Goal: Task Accomplishment & Management: Manage account settings

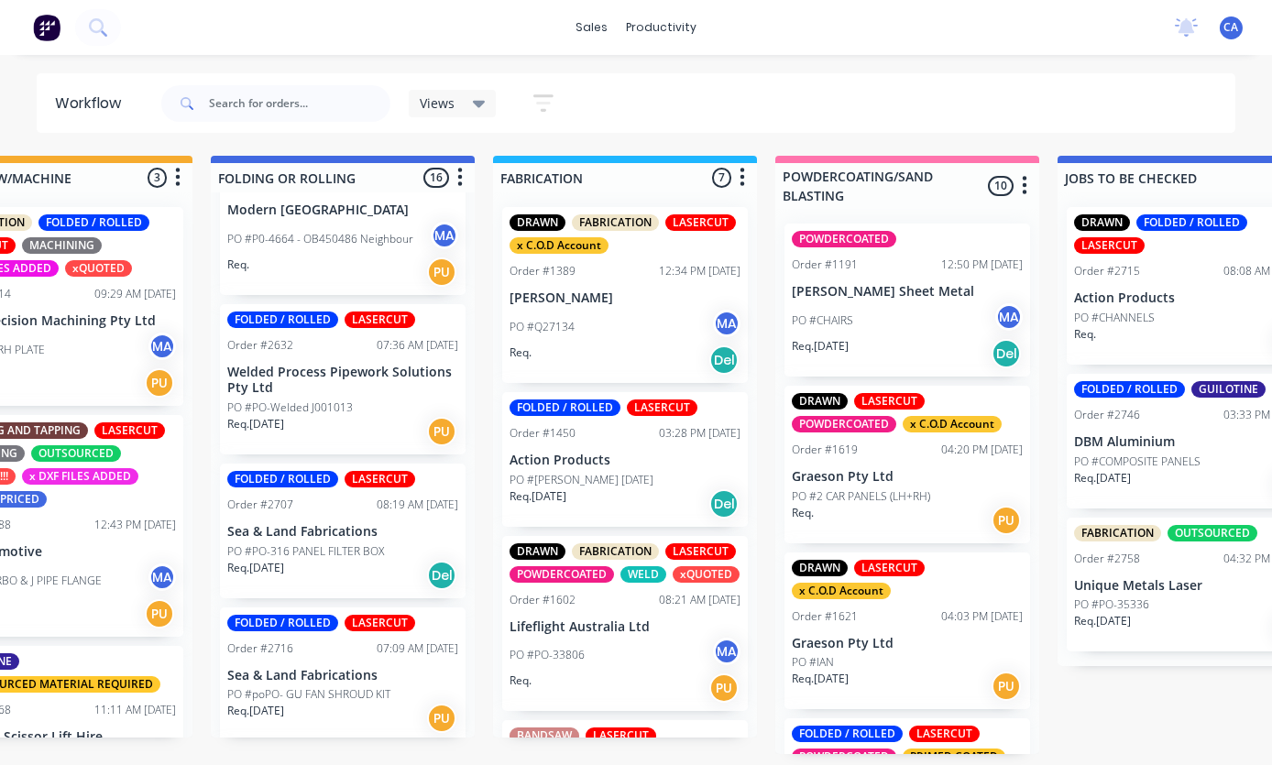
scroll to position [1279, 0]
click at [322, 377] on p "Welded Process Pipework Solutions Pty Ltd" at bounding box center [342, 379] width 231 height 31
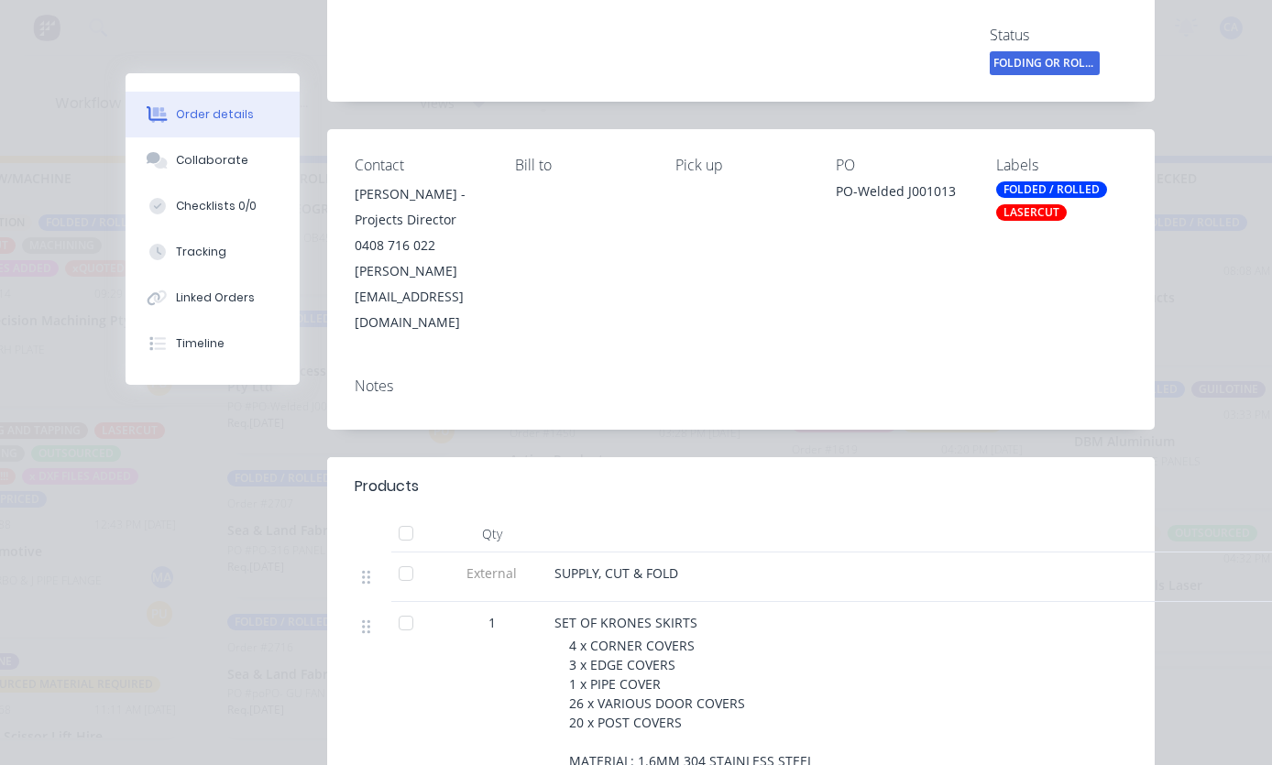
scroll to position [261, 0]
click at [213, 160] on div "Collaborate" at bounding box center [212, 160] width 72 height 16
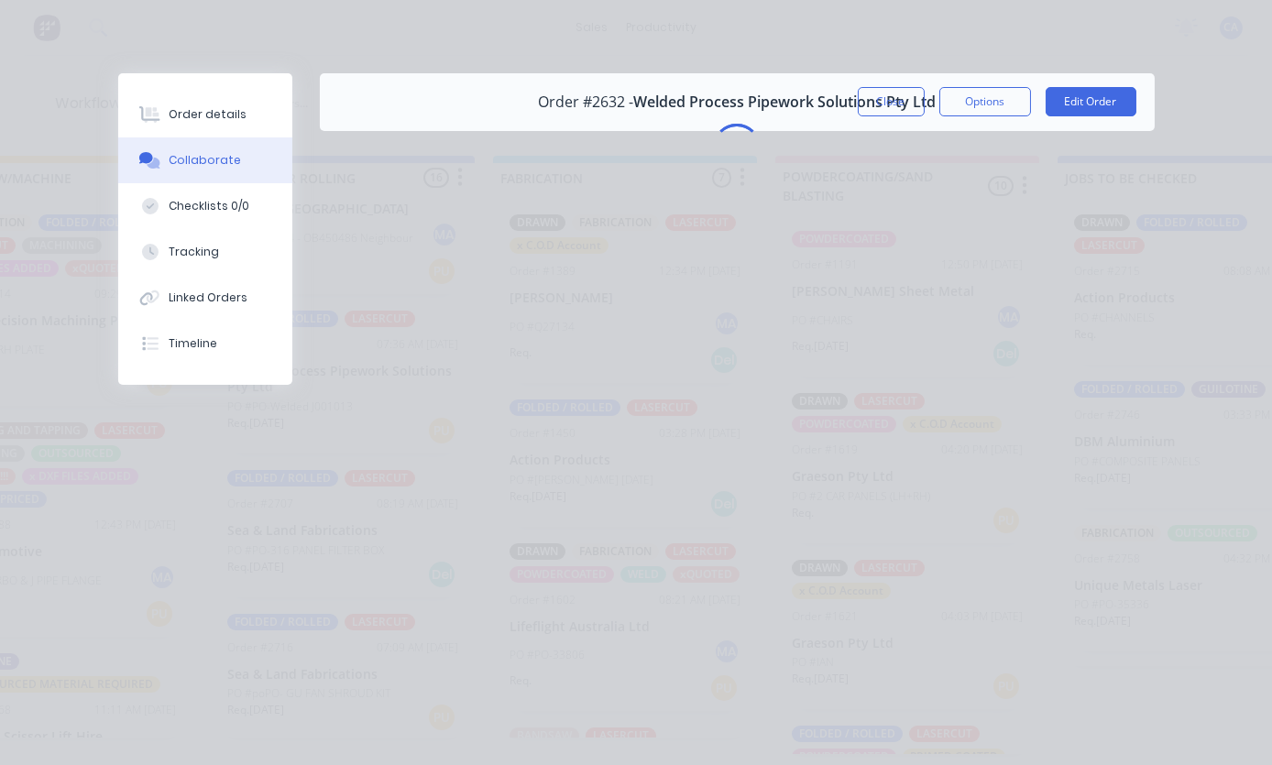
scroll to position [0, 0]
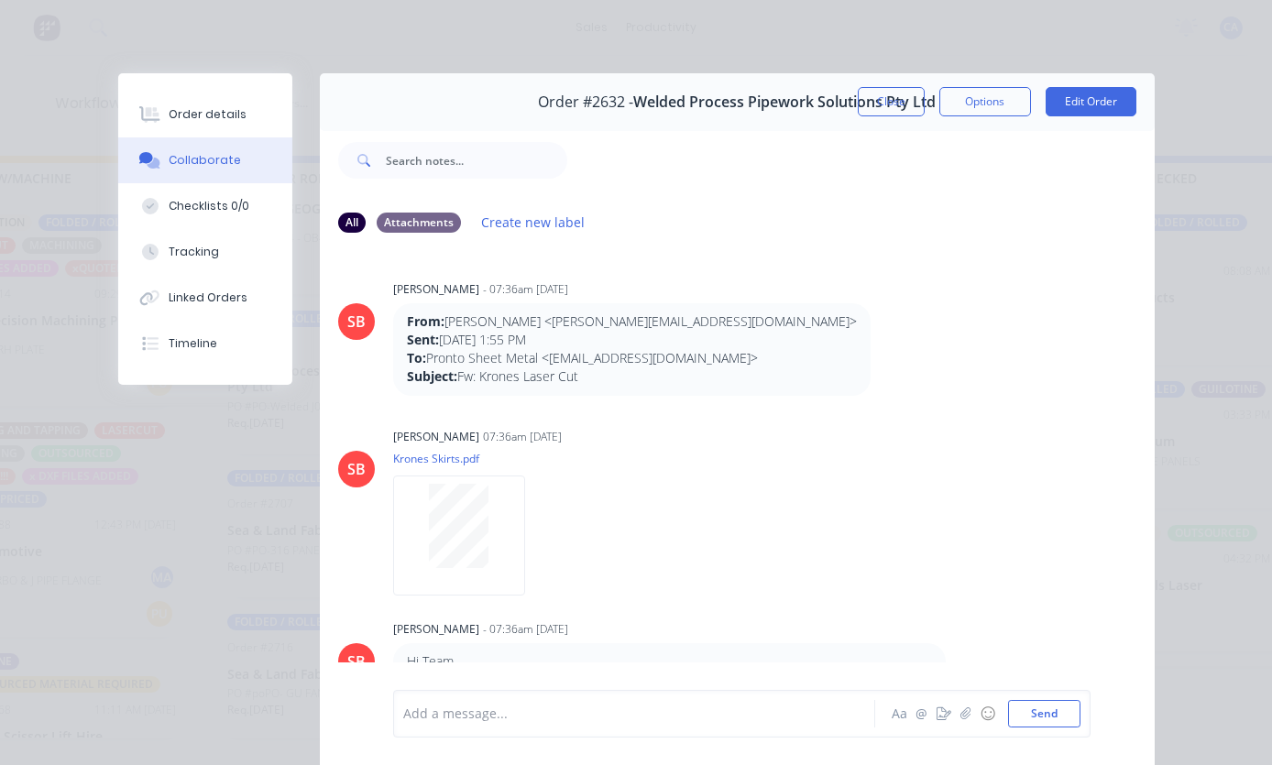
click at [977, 723] on button "☺" at bounding box center [988, 714] width 22 height 22
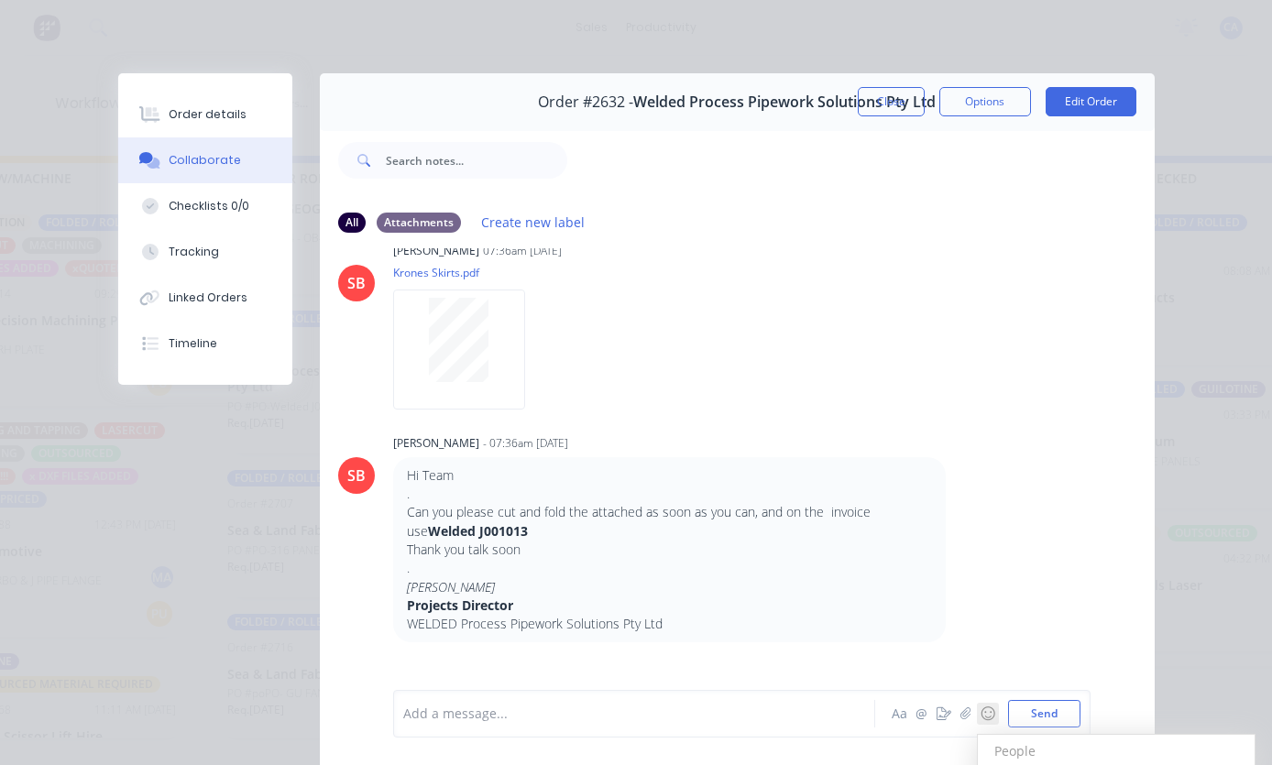
scroll to position [183, 0]
click at [962, 717] on icon "button" at bounding box center [964, 713] width 11 height 13
click at [1065, 710] on button "Send" at bounding box center [1044, 713] width 72 height 27
click at [644, 705] on div at bounding box center [639, 714] width 470 height 19
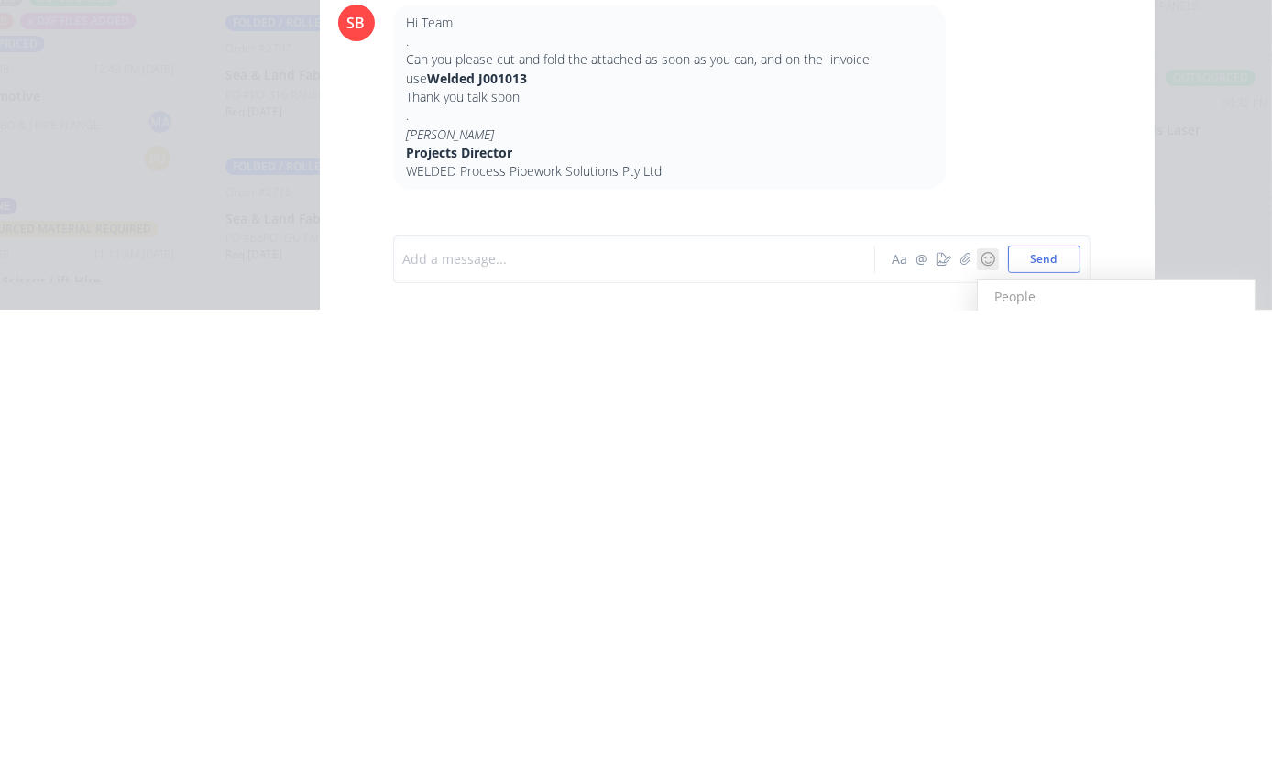
scroll to position [313, 0]
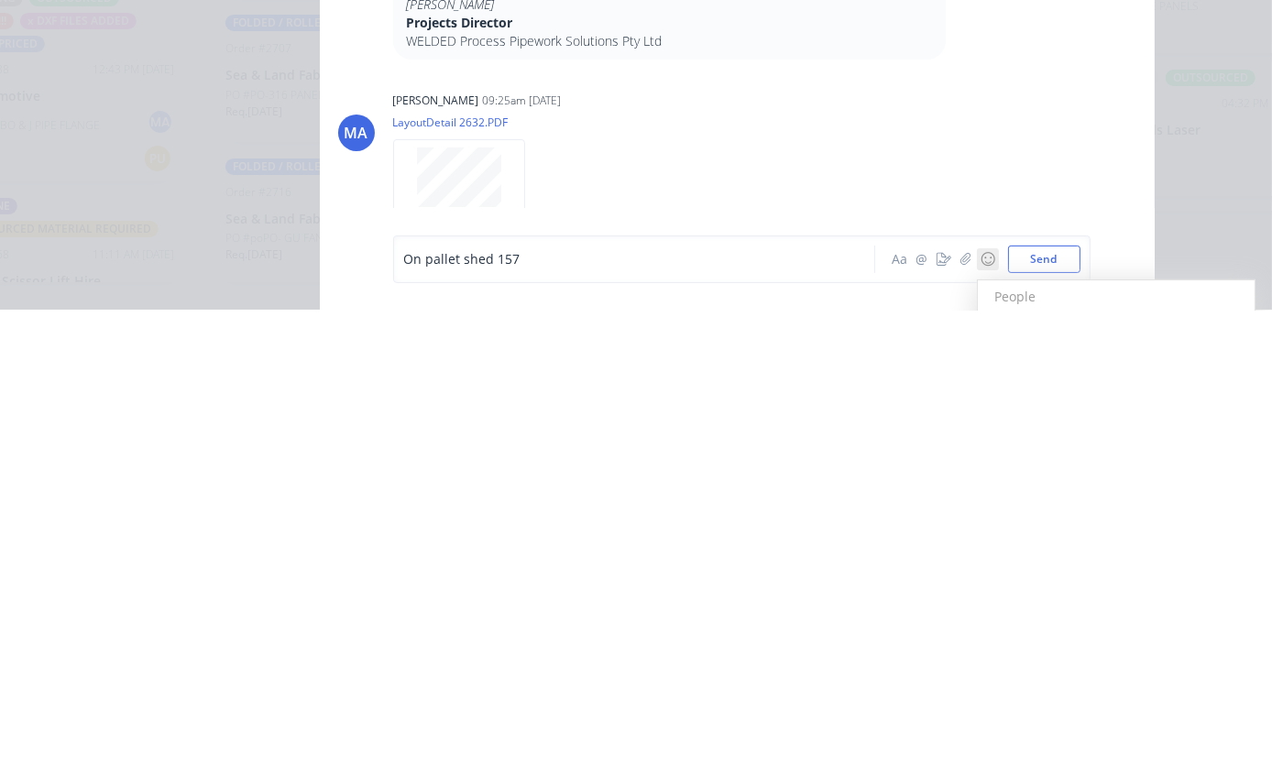
click at [1049, 700] on button "Send" at bounding box center [1044, 713] width 72 height 27
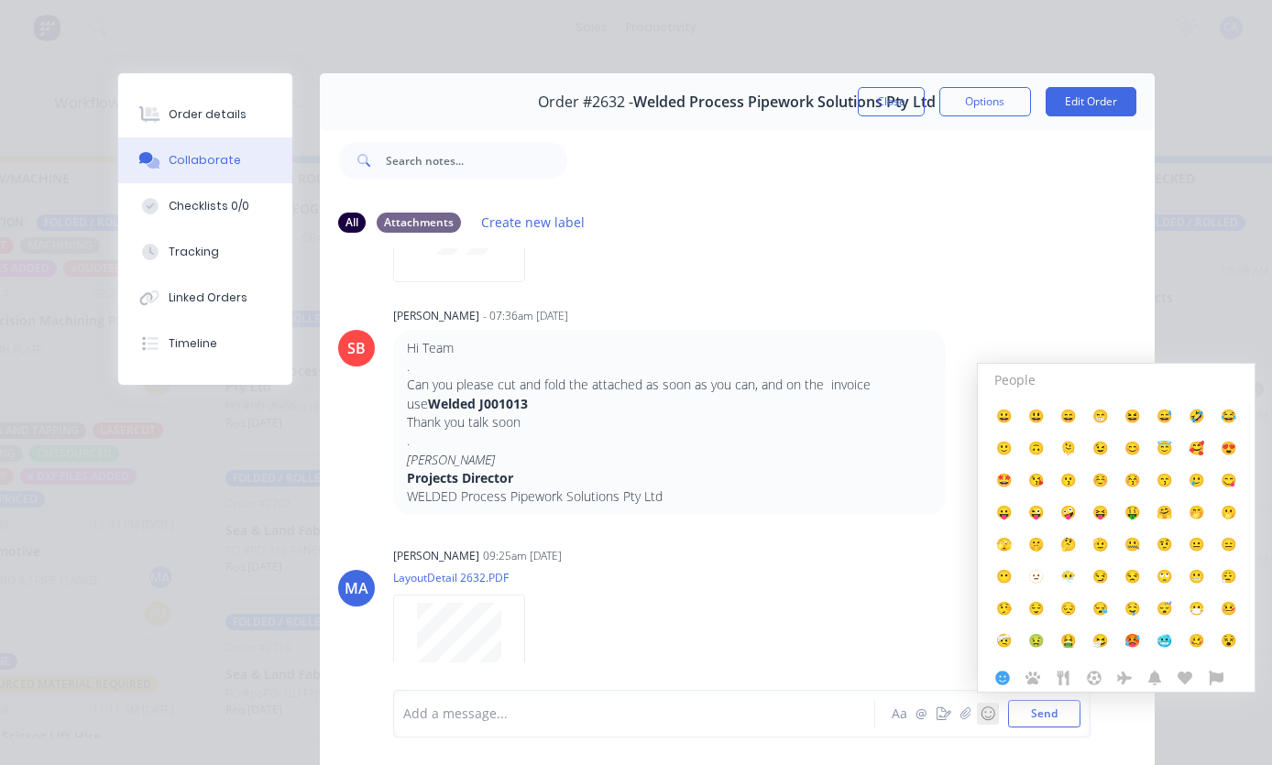
scroll to position [514, 0]
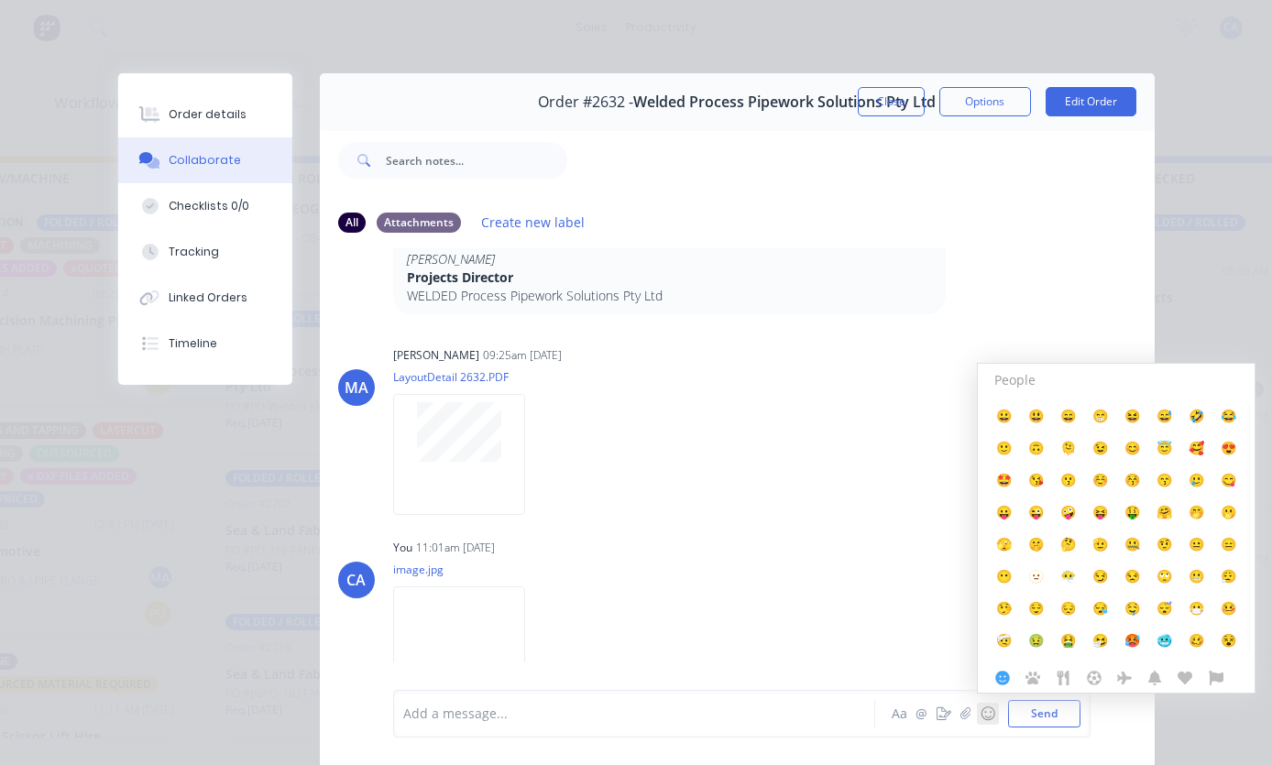
click at [999, 720] on button "☺" at bounding box center [988, 714] width 22 height 22
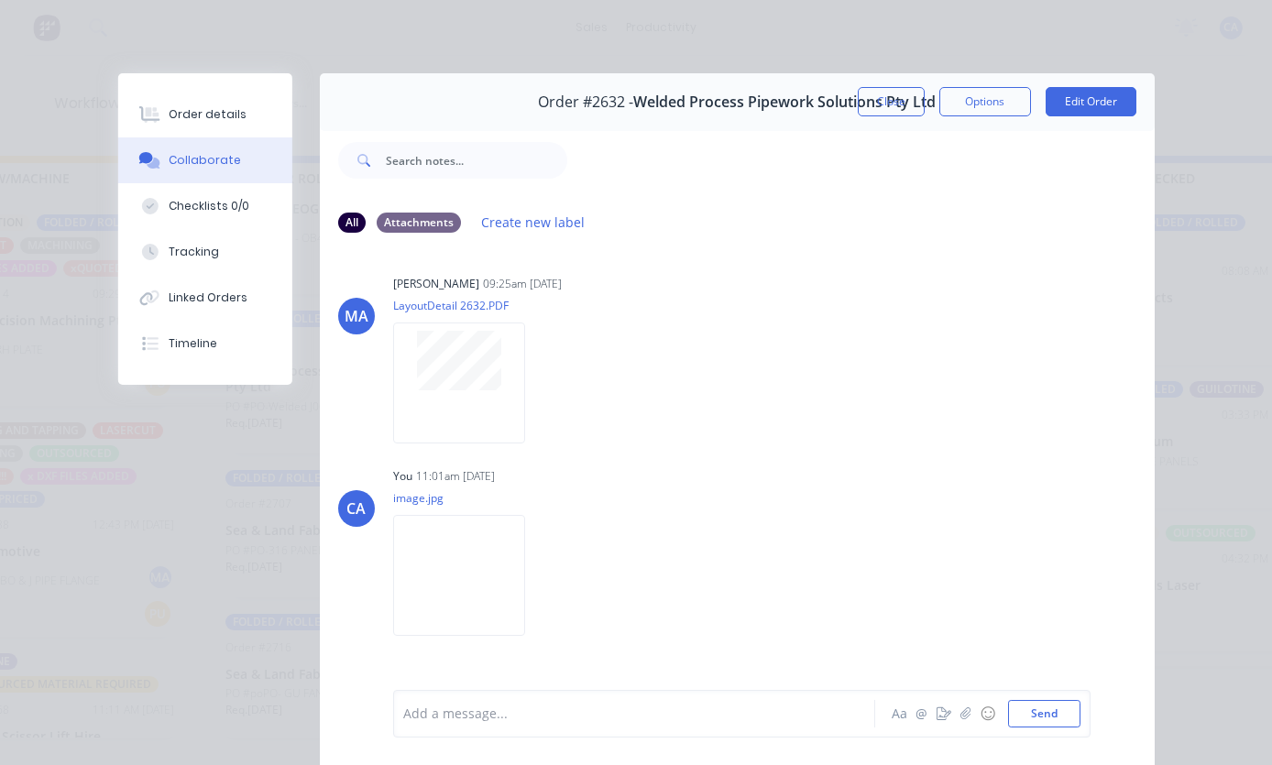
scroll to position [584, 0]
click at [569, 720] on div at bounding box center [639, 714] width 470 height 19
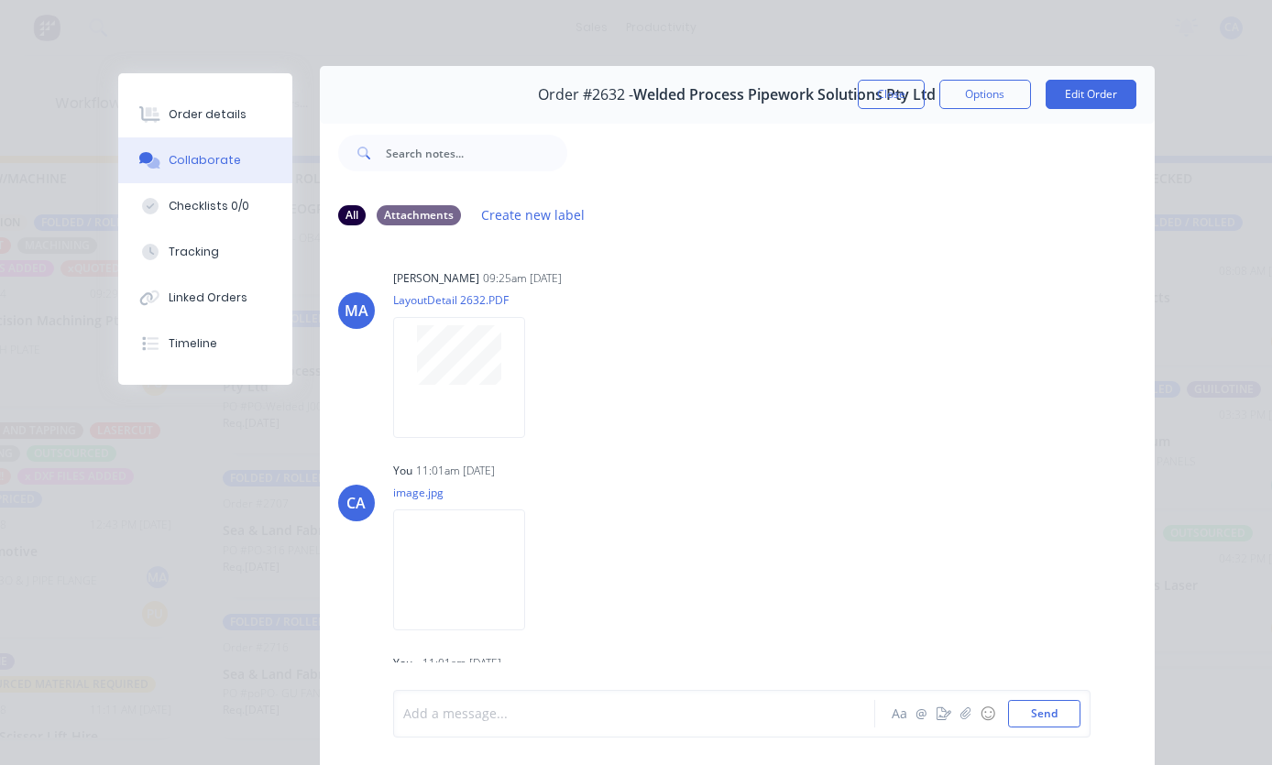
click at [603, 708] on div at bounding box center [639, 714] width 470 height 19
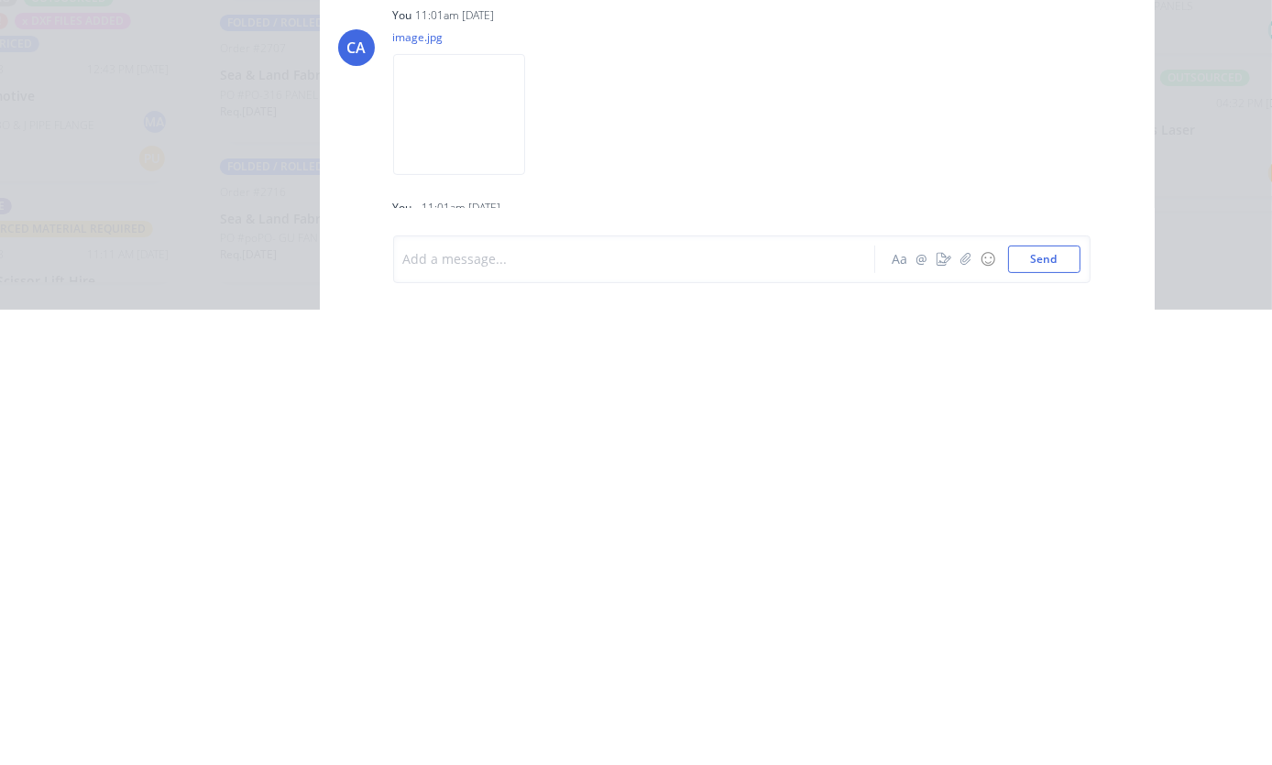
click at [939, 707] on icon "button" at bounding box center [943, 713] width 15 height 13
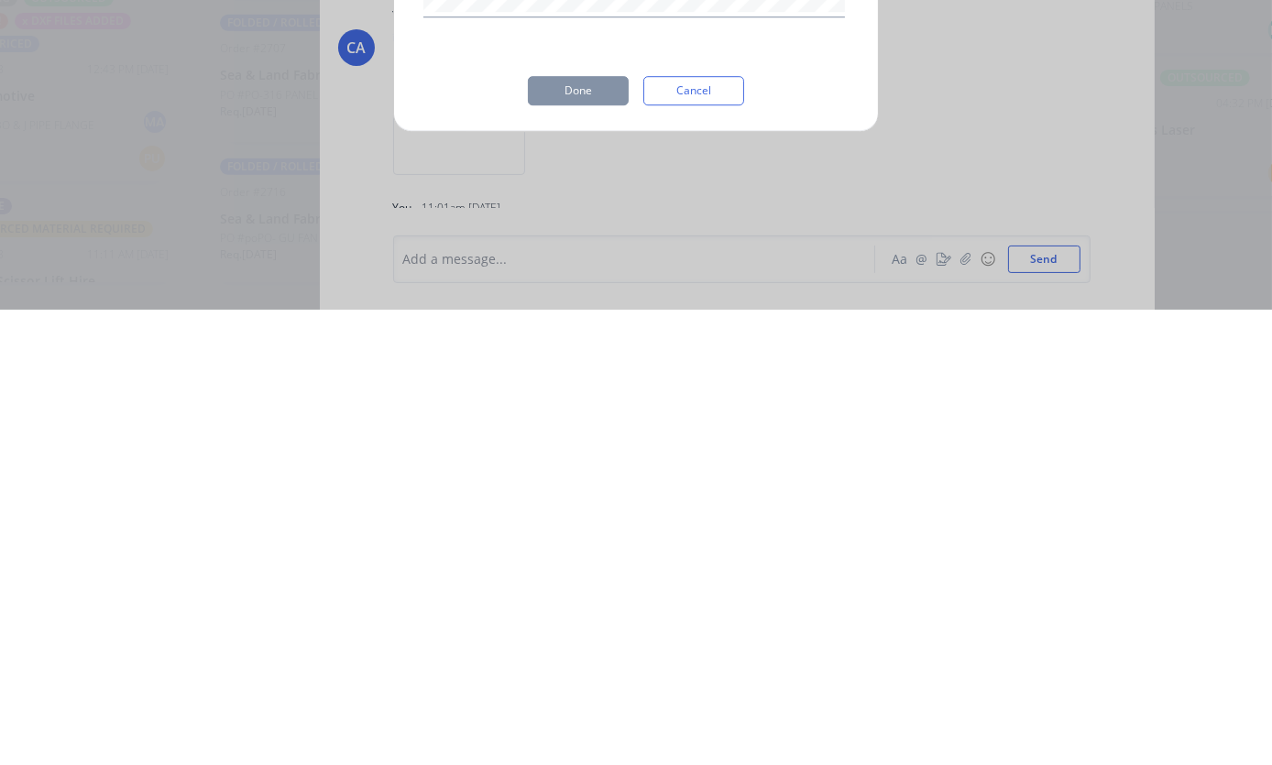
scroll to position [60, 1247]
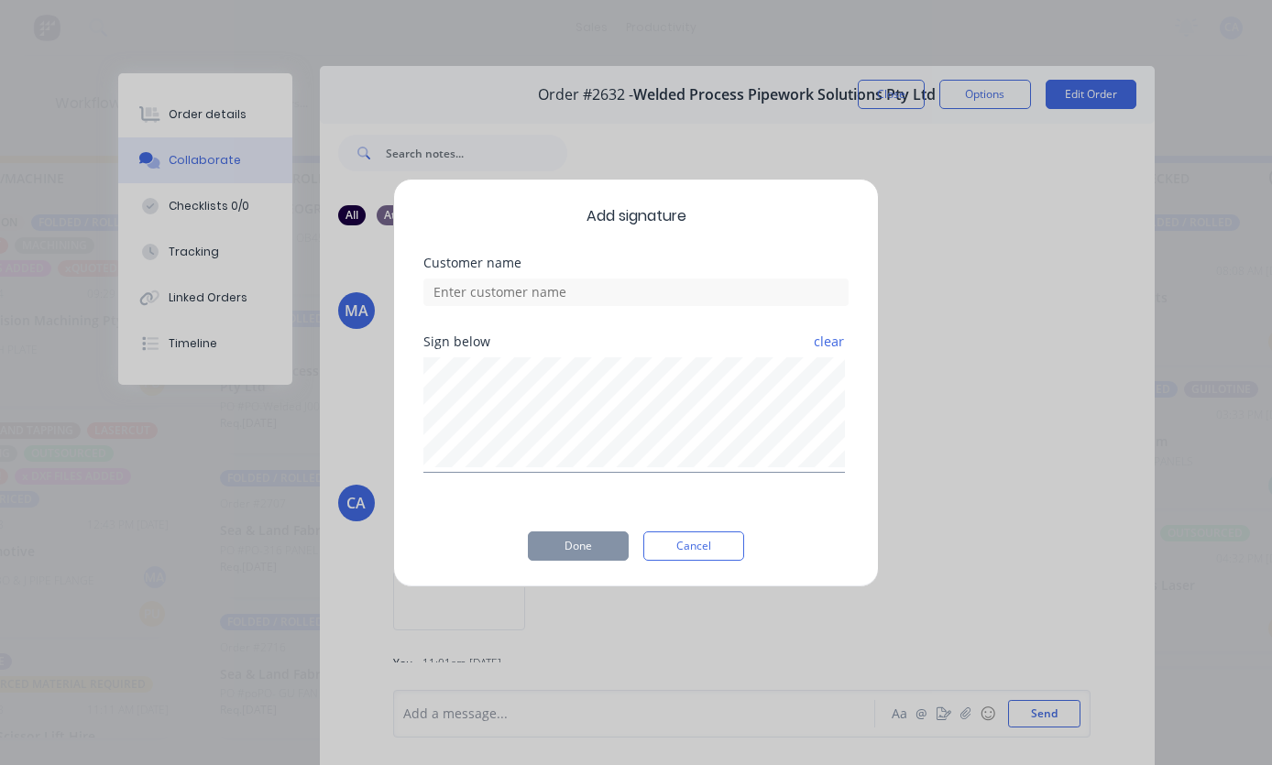
click at [628, 274] on div at bounding box center [635, 290] width 425 height 32
click at [576, 287] on input at bounding box center [635, 292] width 425 height 27
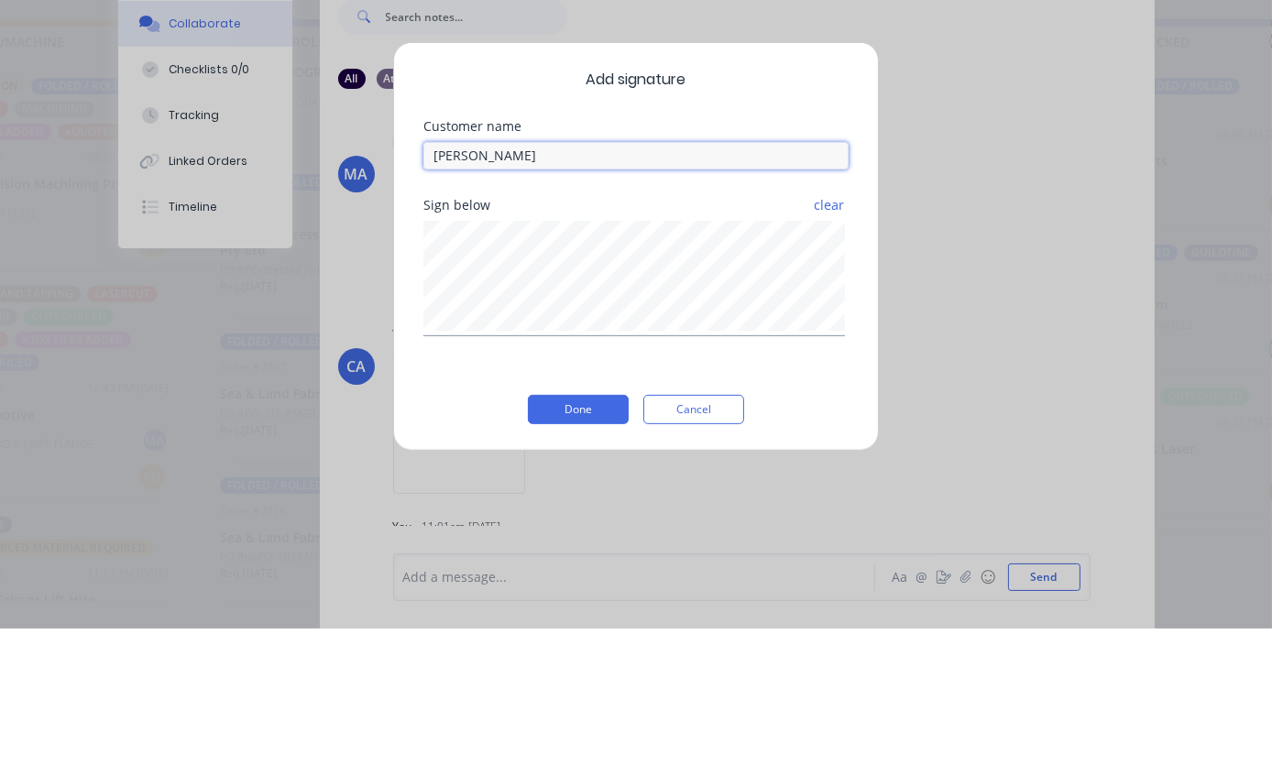
type input "[PERSON_NAME] checked"
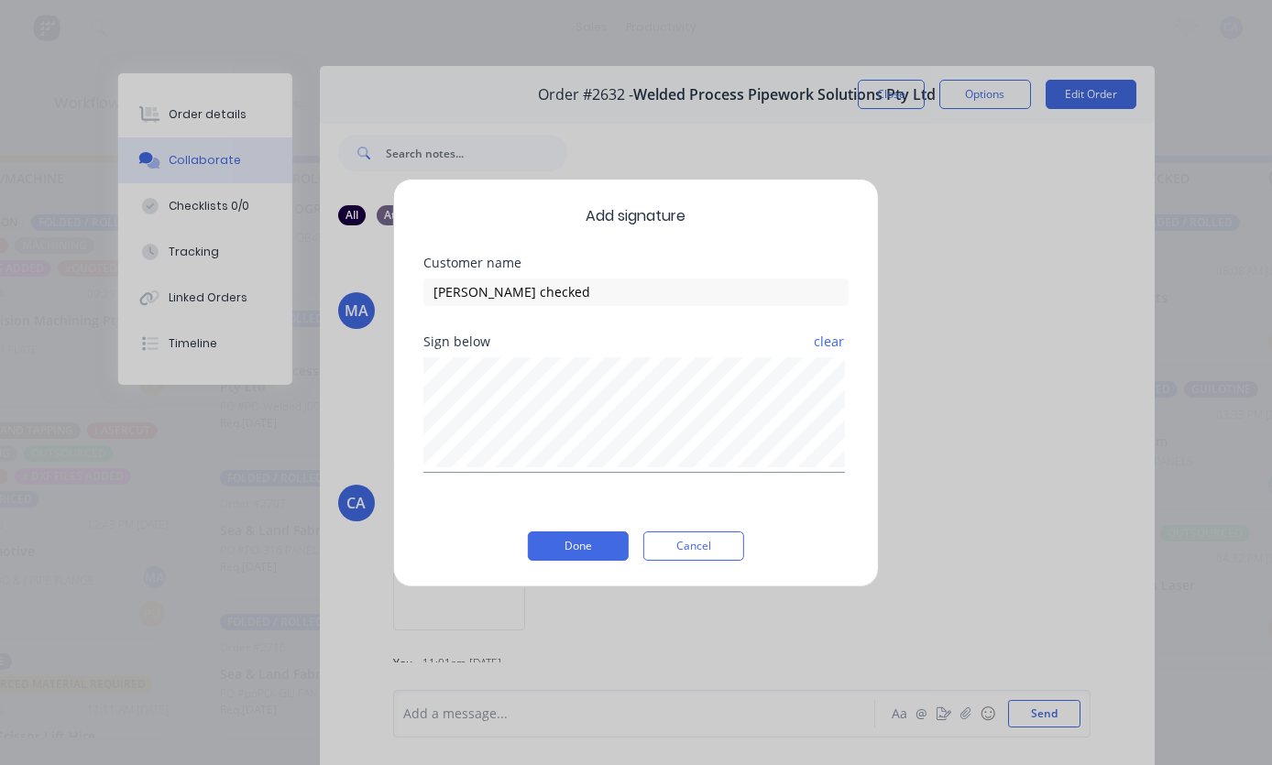
click at [571, 538] on button "Done" at bounding box center [578, 545] width 101 height 29
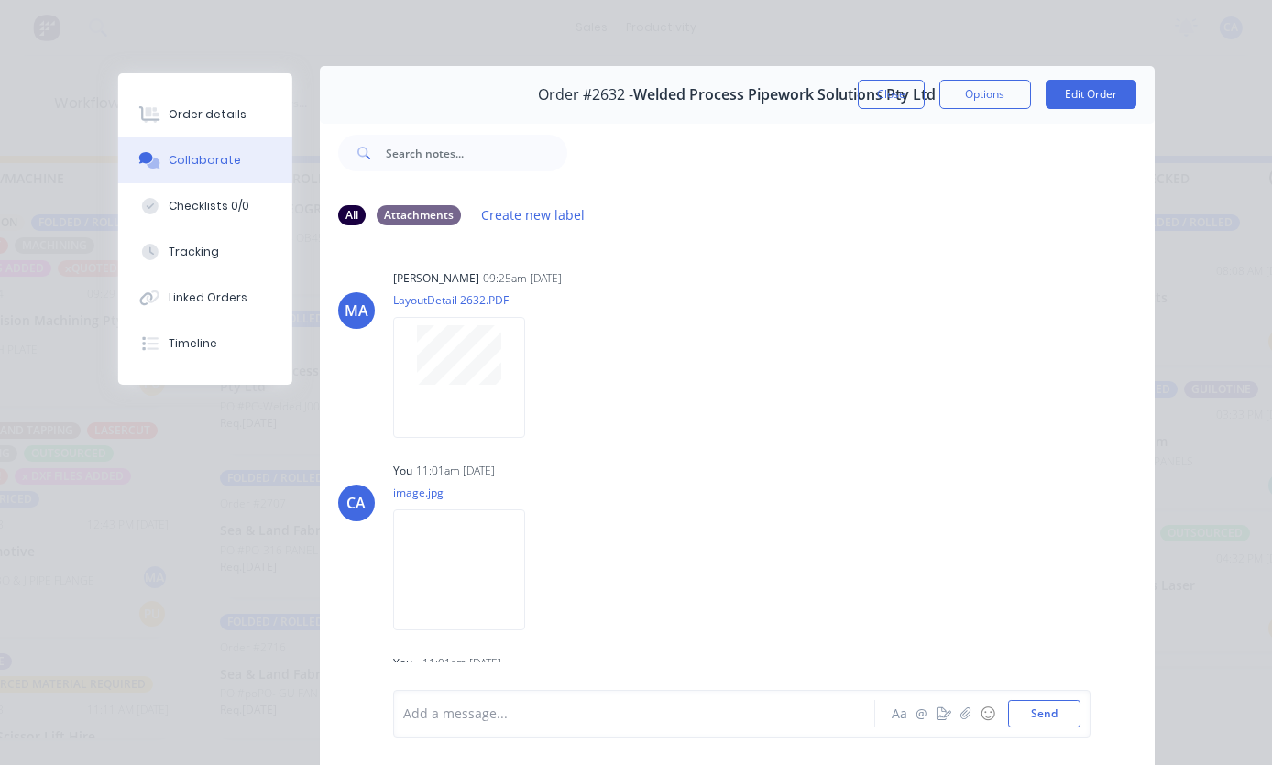
click at [879, 95] on button "Close" at bounding box center [891, 94] width 67 height 29
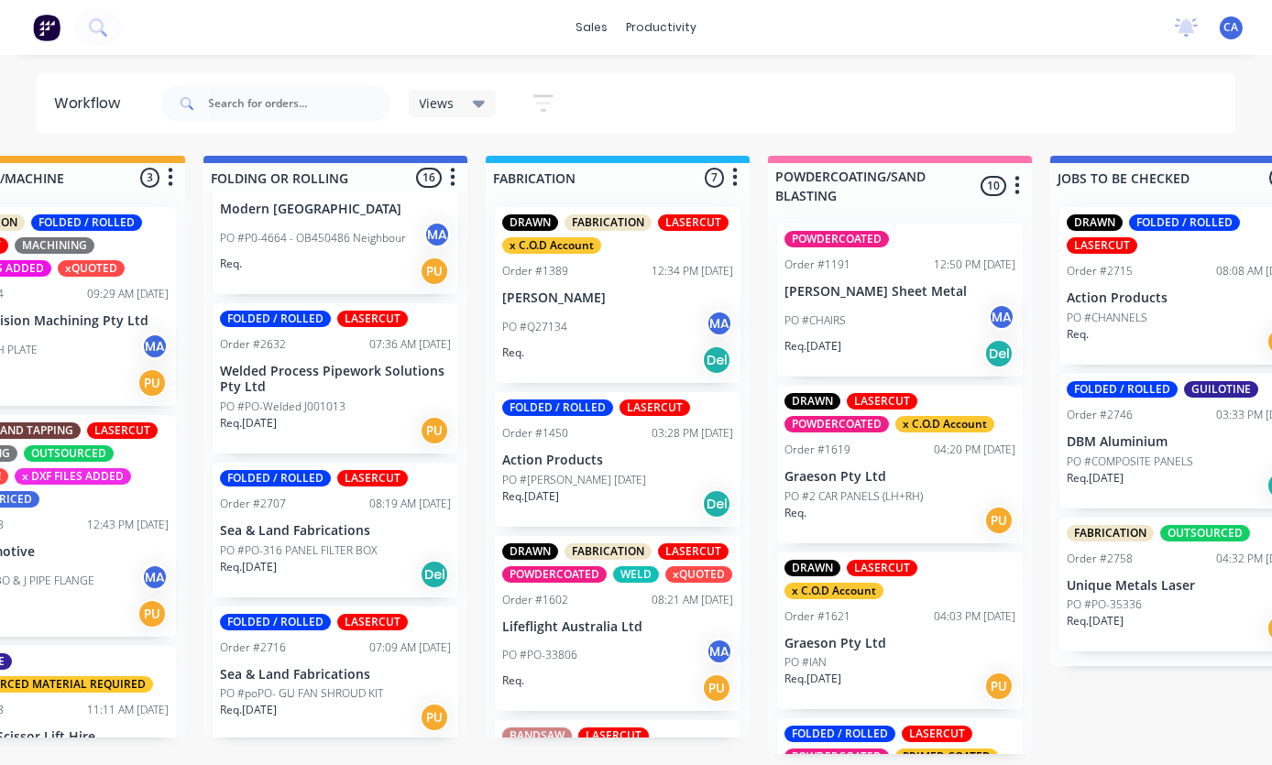
click at [347, 364] on p "Welded Process Pipework Solutions Pty Ltd" at bounding box center [335, 379] width 231 height 31
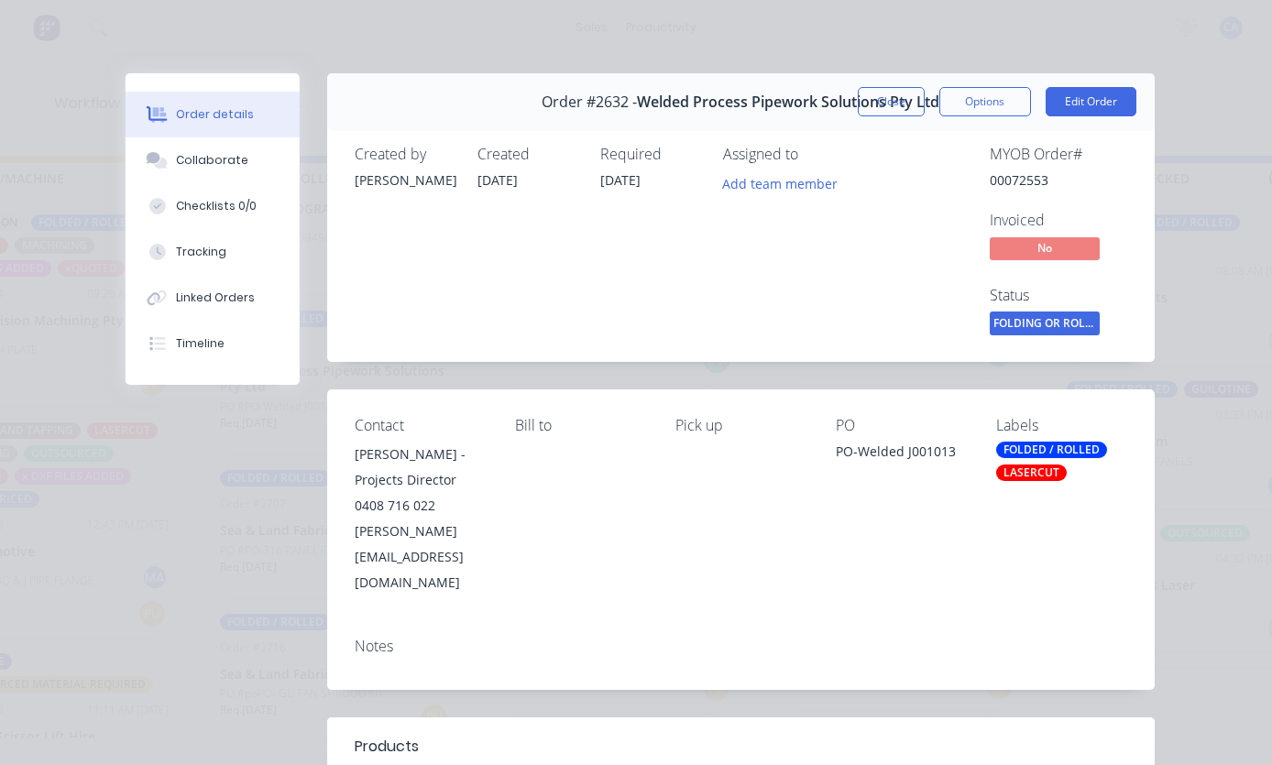
click at [223, 267] on button "Tracking" at bounding box center [213, 252] width 174 height 46
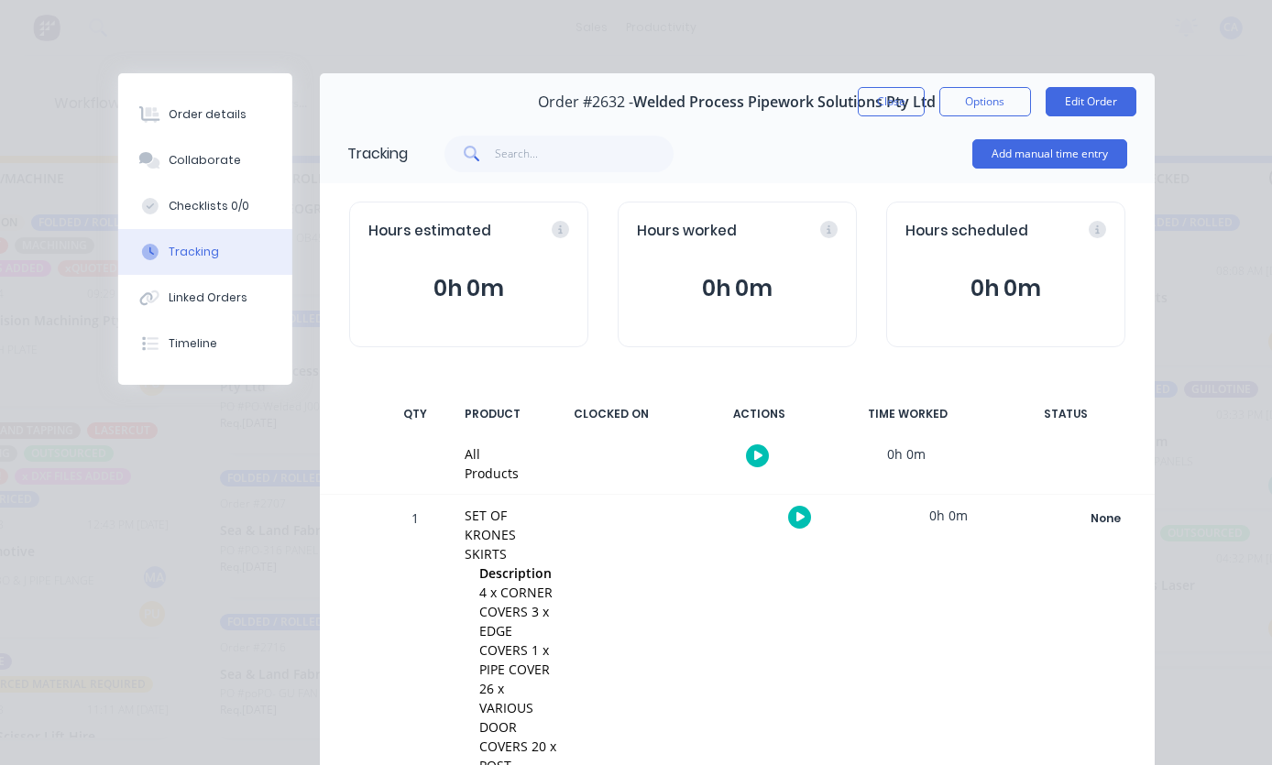
click at [1061, 156] on button "Add manual time entry" at bounding box center [1049, 153] width 155 height 29
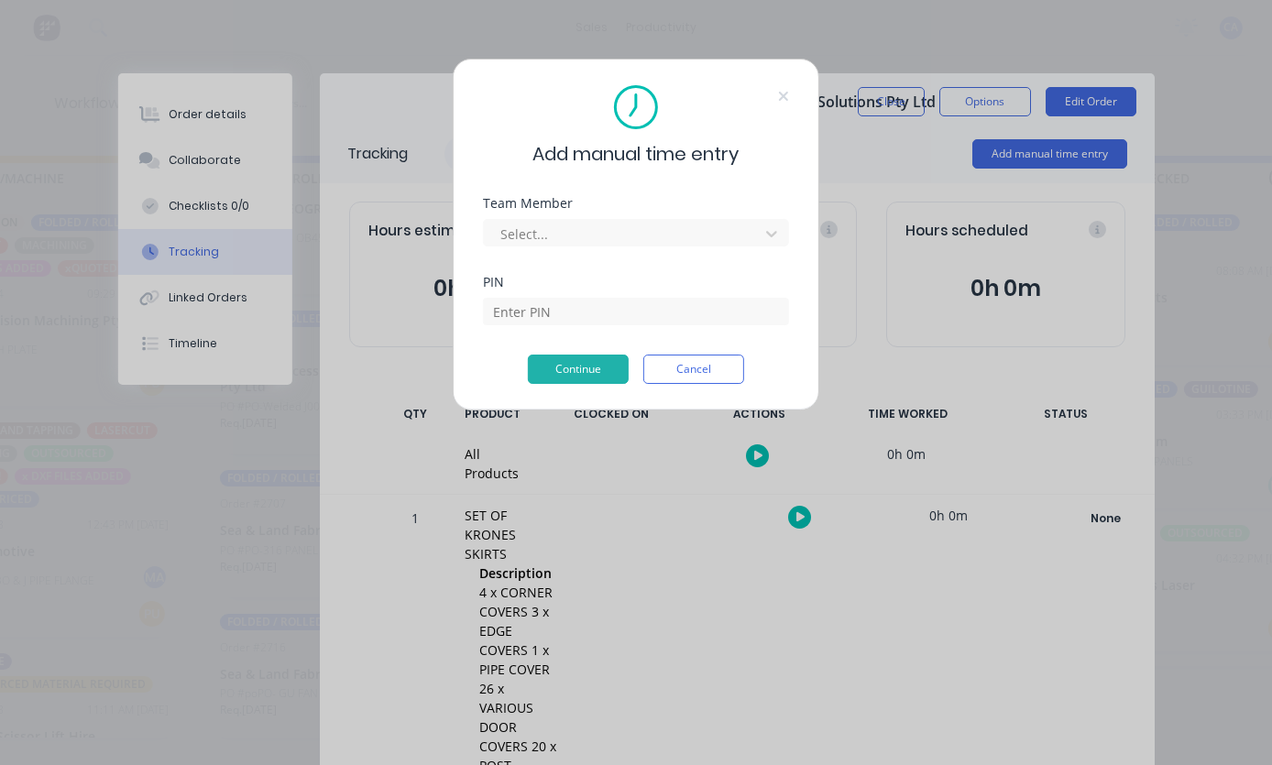
click at [640, 211] on div "Team Member Select..." at bounding box center [636, 221] width 306 height 49
type input "[PERSON_NAME]"
click at [678, 311] on input at bounding box center [636, 311] width 306 height 27
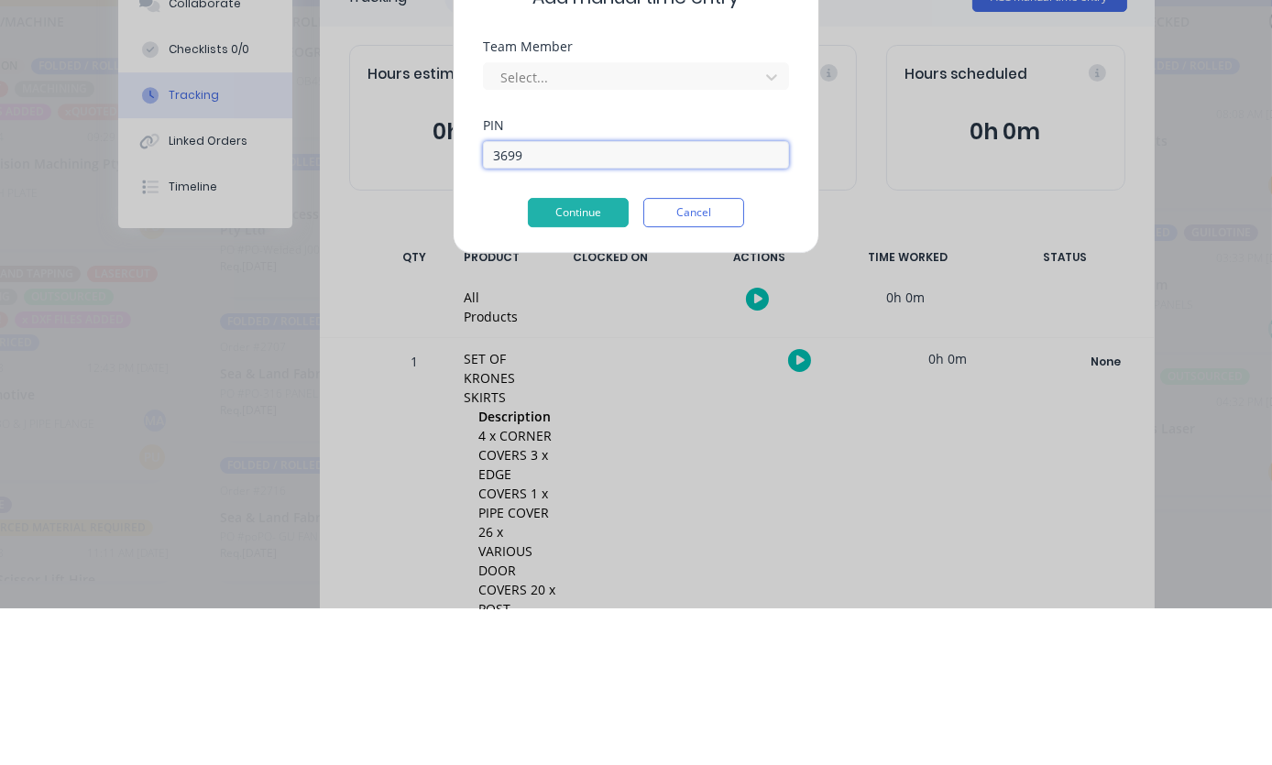
type input "3699"
click at [611, 355] on button "Continue" at bounding box center [578, 369] width 101 height 29
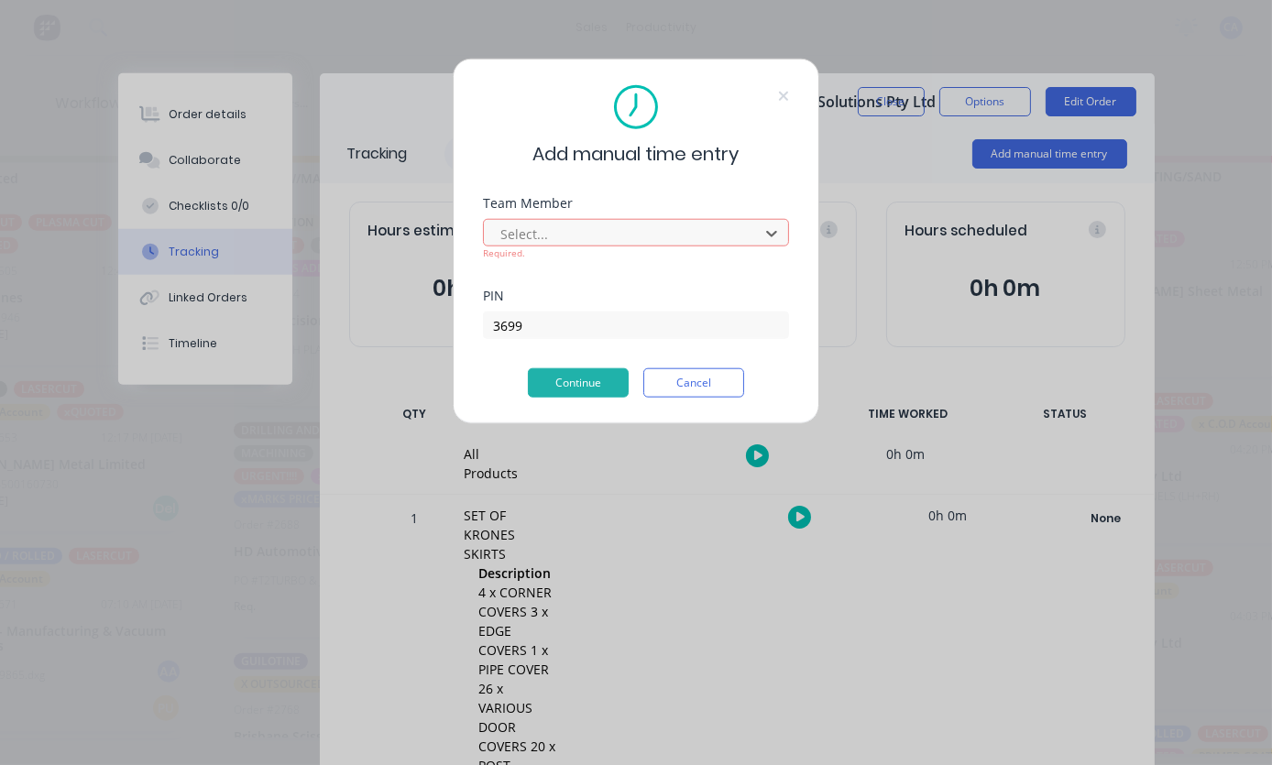
scroll to position [60, 1210]
click at [689, 395] on button "Cancel" at bounding box center [693, 382] width 101 height 29
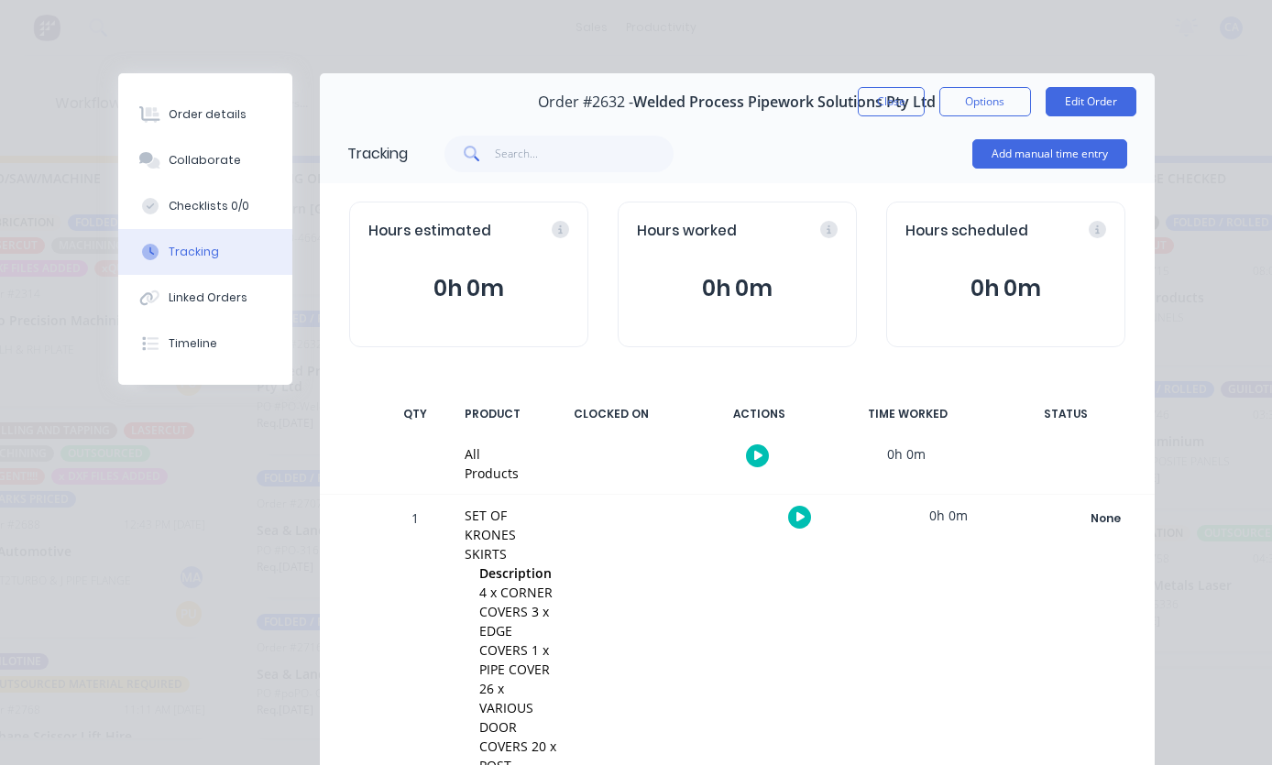
click at [876, 102] on button "Close" at bounding box center [891, 101] width 67 height 29
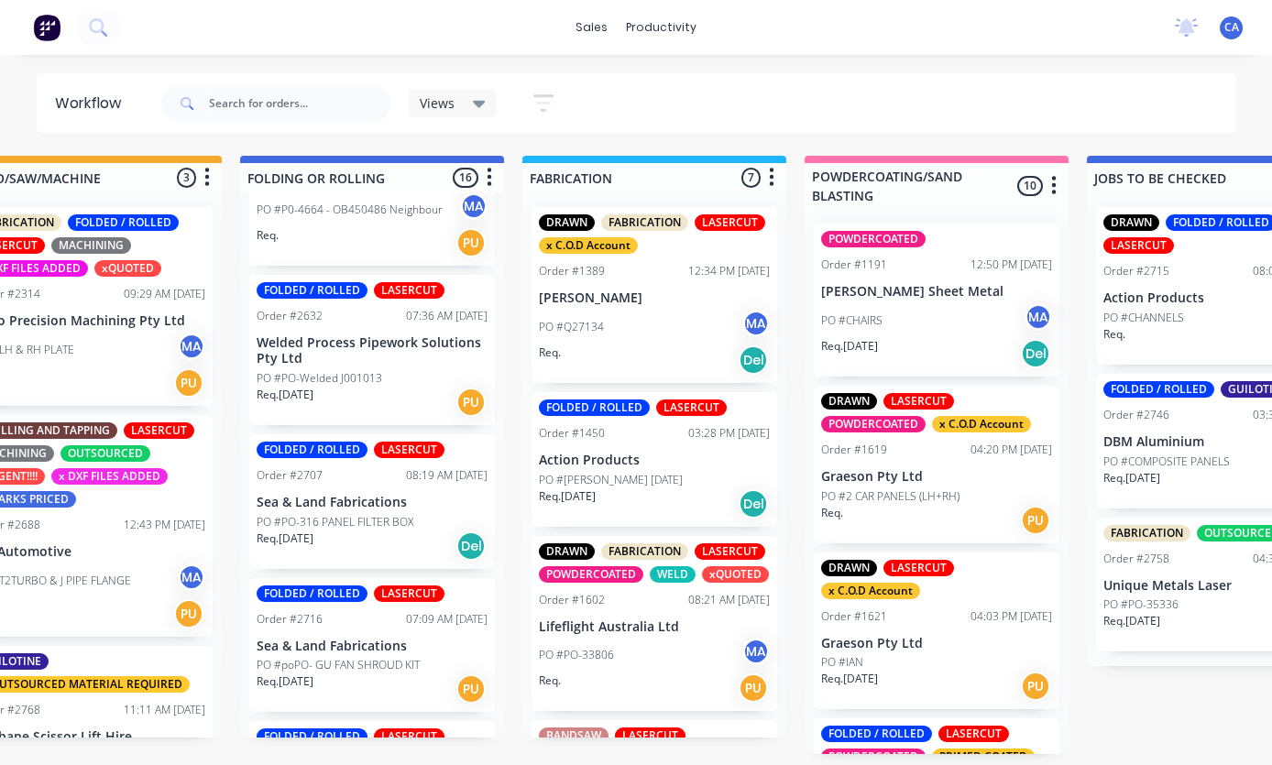
scroll to position [1308, 0]
click at [419, 513] on div "PO #PO-316 PANEL FILTER BOX" at bounding box center [372, 521] width 231 height 16
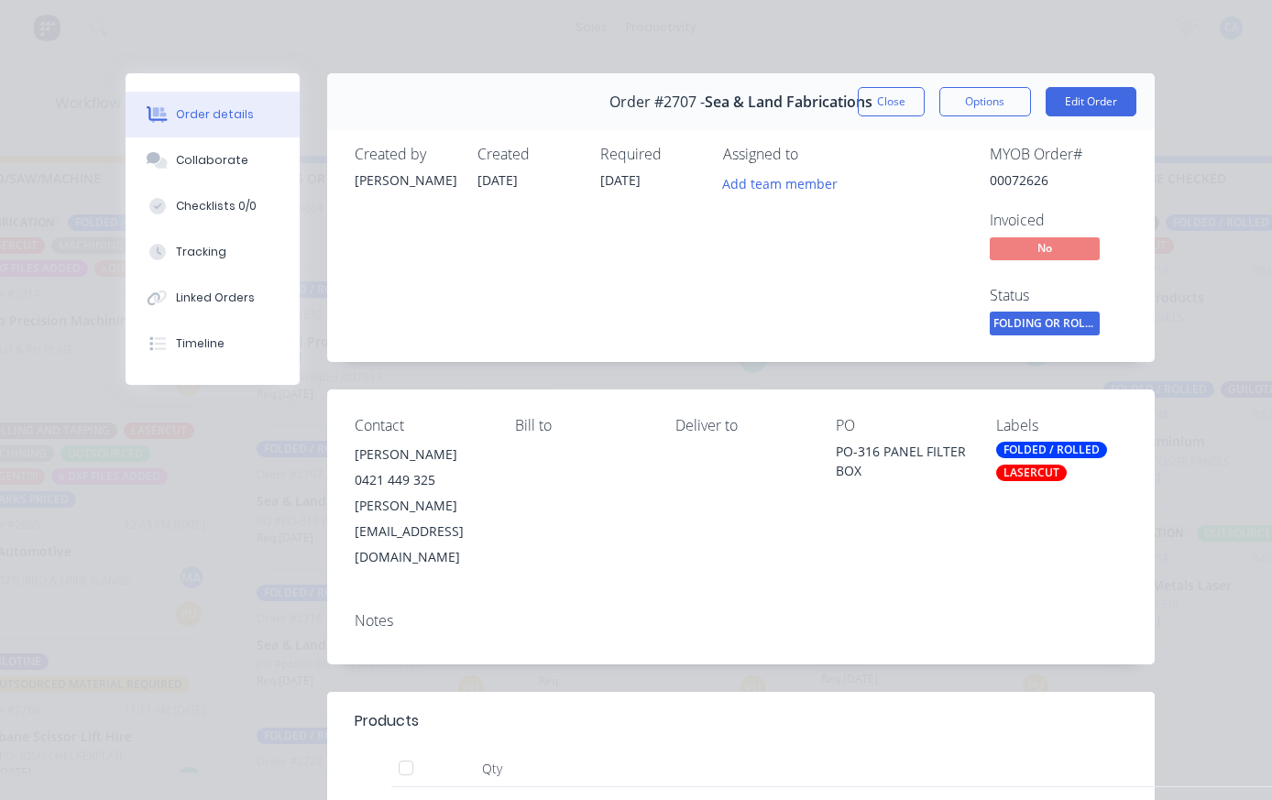
scroll to position [0, 0]
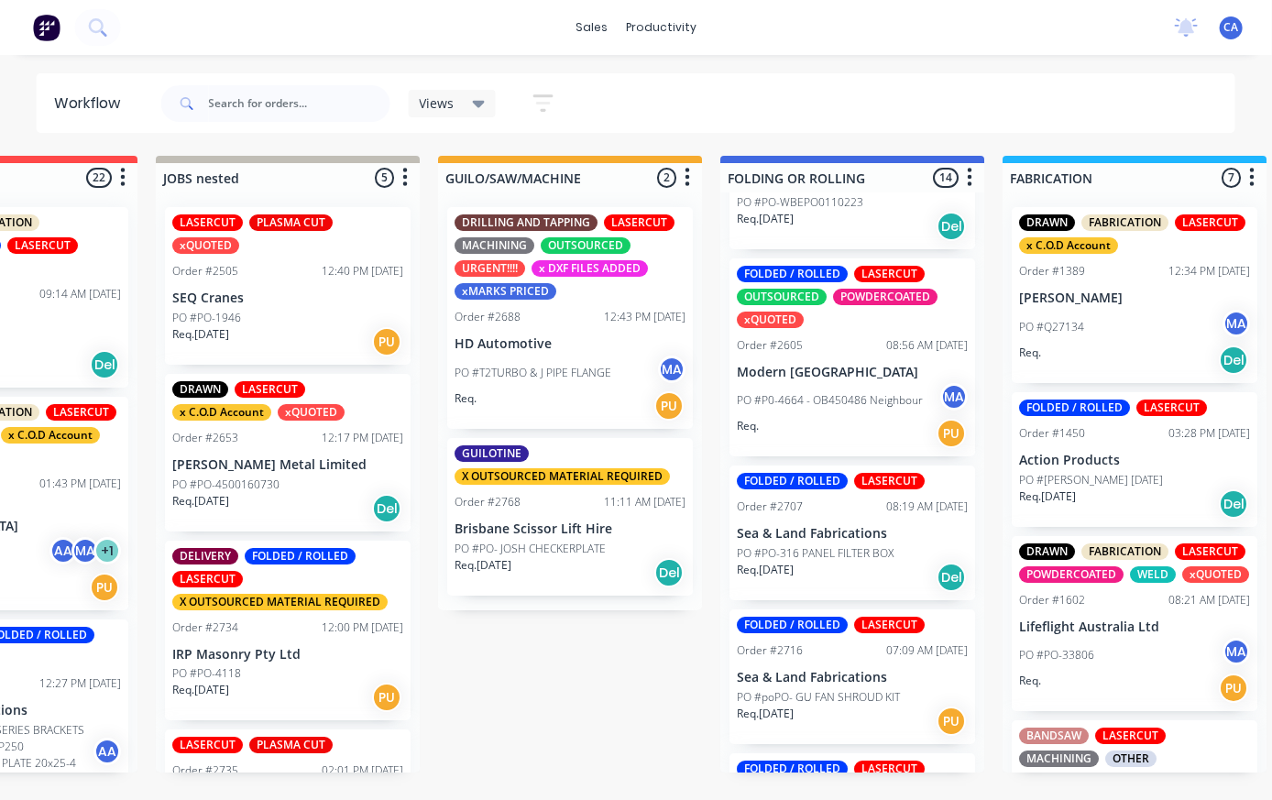
scroll to position [952, 0]
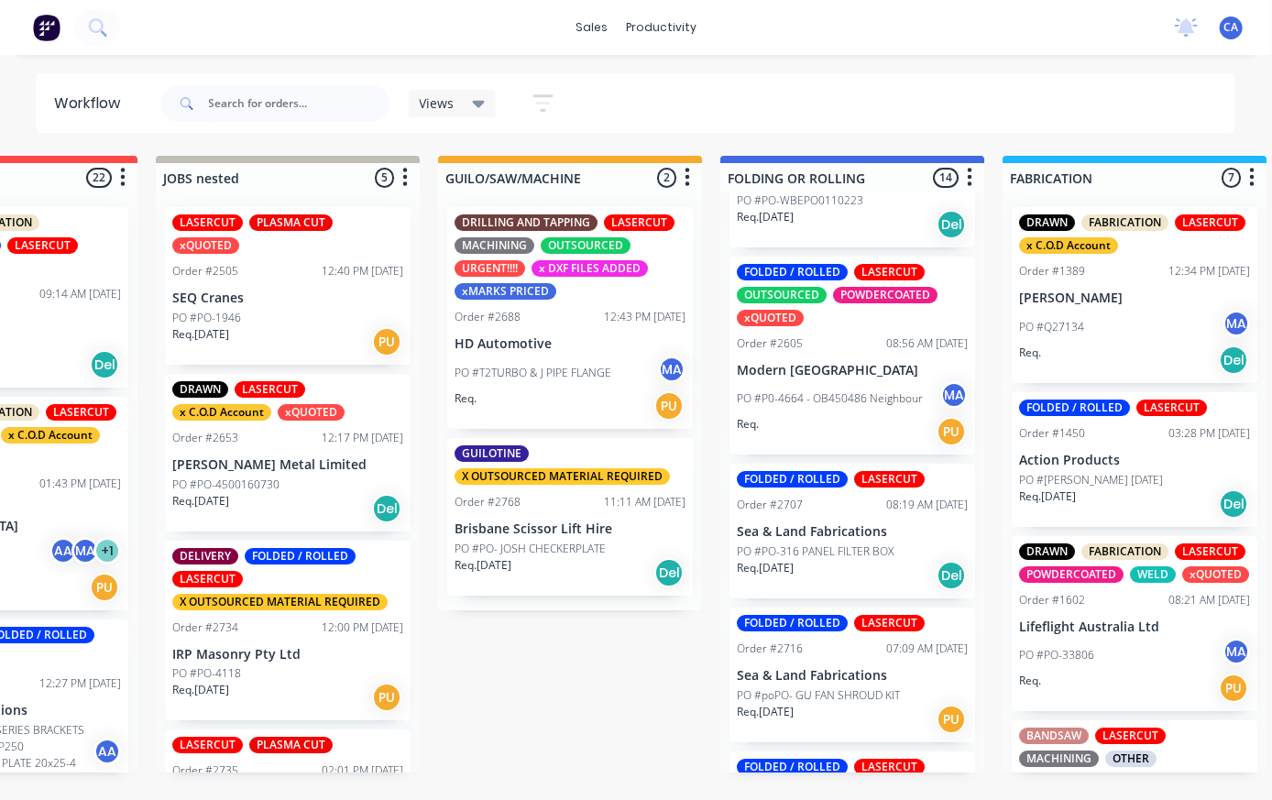
click at [870, 543] on p "PO #PO-316 PANEL FILTER BOX" at bounding box center [815, 551] width 157 height 16
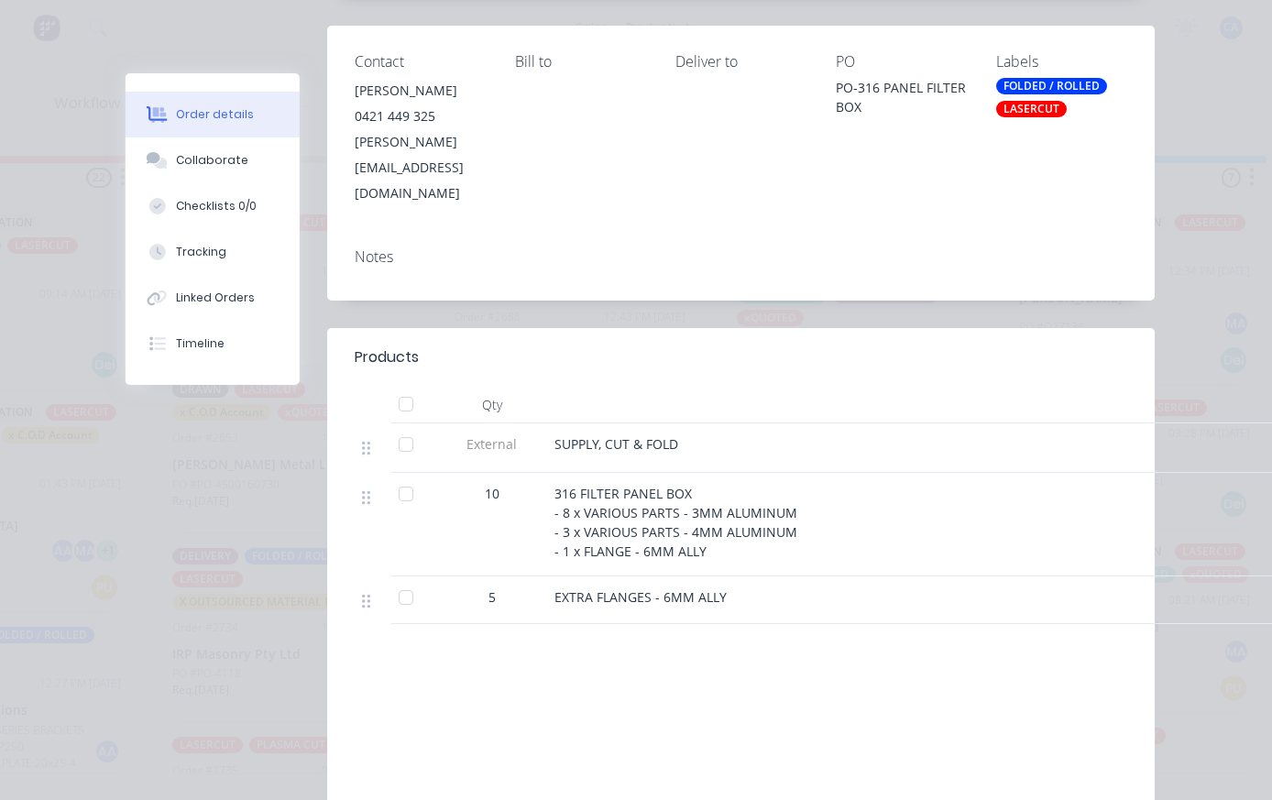
scroll to position [381, 0]
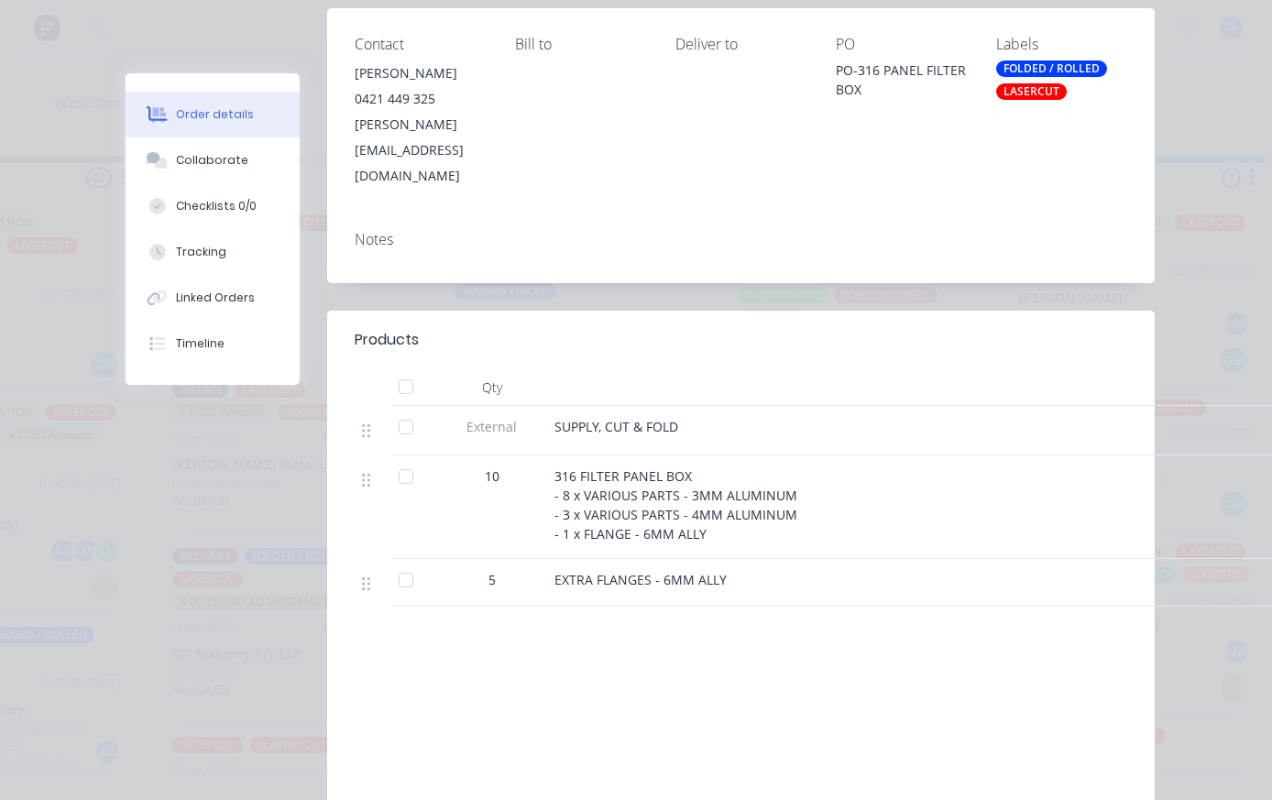
click at [237, 148] on button "Collaborate" at bounding box center [213, 160] width 174 height 46
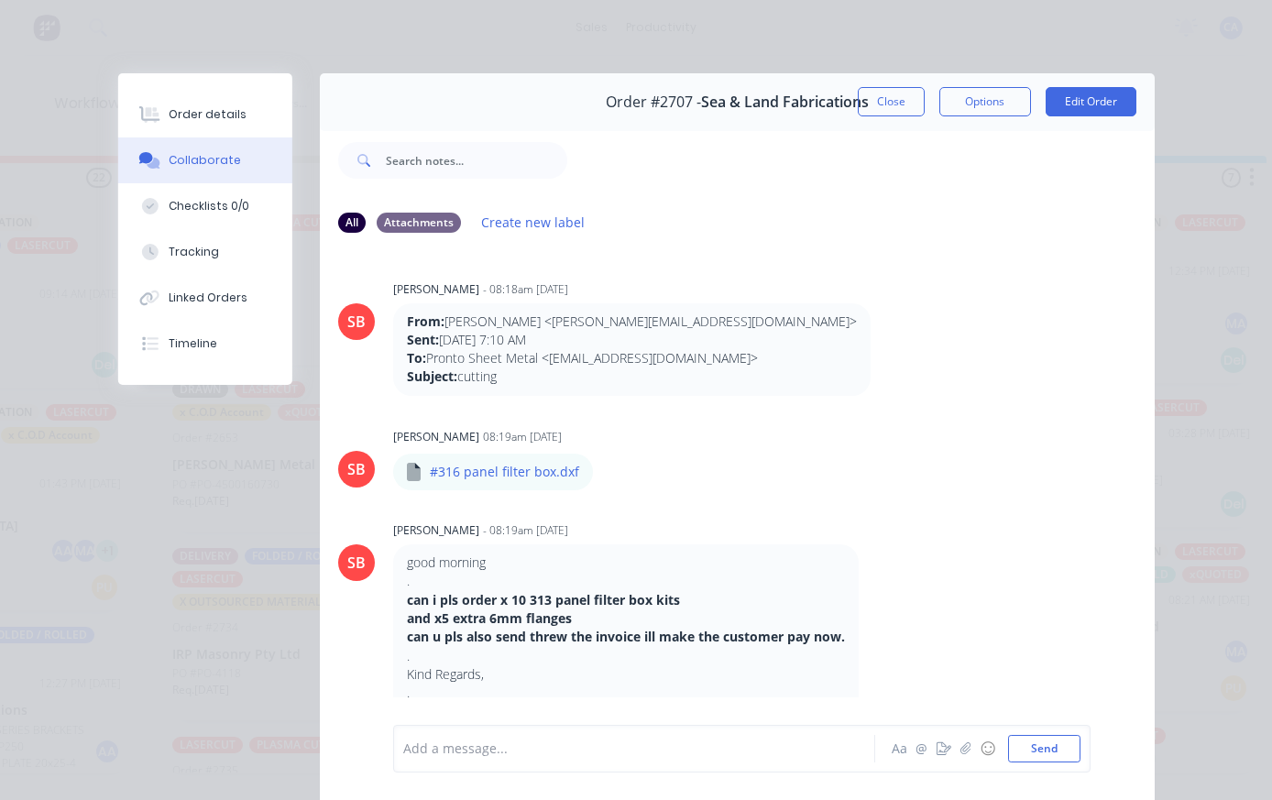
scroll to position [0, 0]
